Goal: Check status: Check status

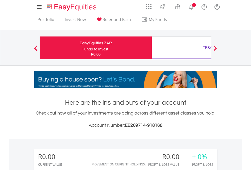
scroll to position [49, 80]
click at [82, 48] on div "Funds to invest:" at bounding box center [95, 49] width 27 height 5
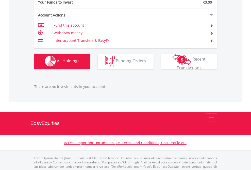
scroll to position [502, 0]
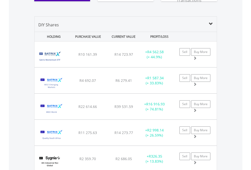
scroll to position [574, 0]
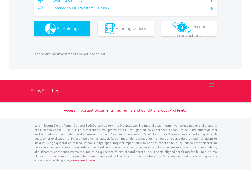
scroll to position [49, 80]
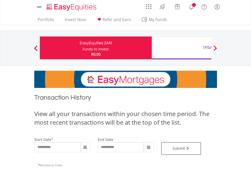
type input "**********"
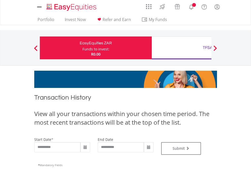
type input "**********"
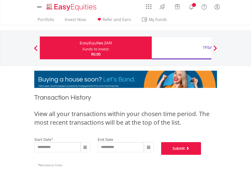
click at [201, 155] on button "Submit" at bounding box center [181, 148] width 40 height 13
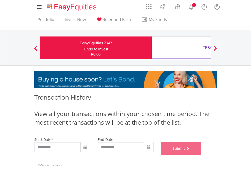
scroll to position [206, 0]
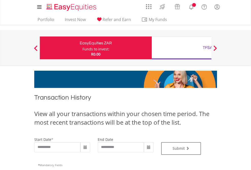
click at [181, 48] on div "TFSA" at bounding box center [208, 47] width 106 height 7
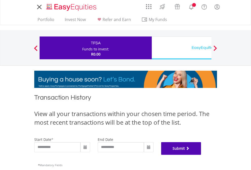
click at [201, 155] on button "Submit" at bounding box center [181, 148] width 40 height 13
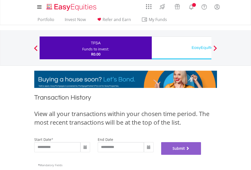
scroll to position [206, 0]
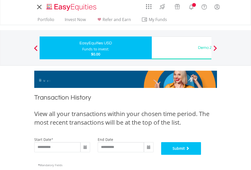
click at [201, 155] on button "Submit" at bounding box center [181, 148] width 40 height 13
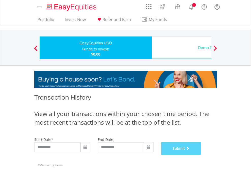
scroll to position [206, 0]
